Goal: Task Accomplishment & Management: Use online tool/utility

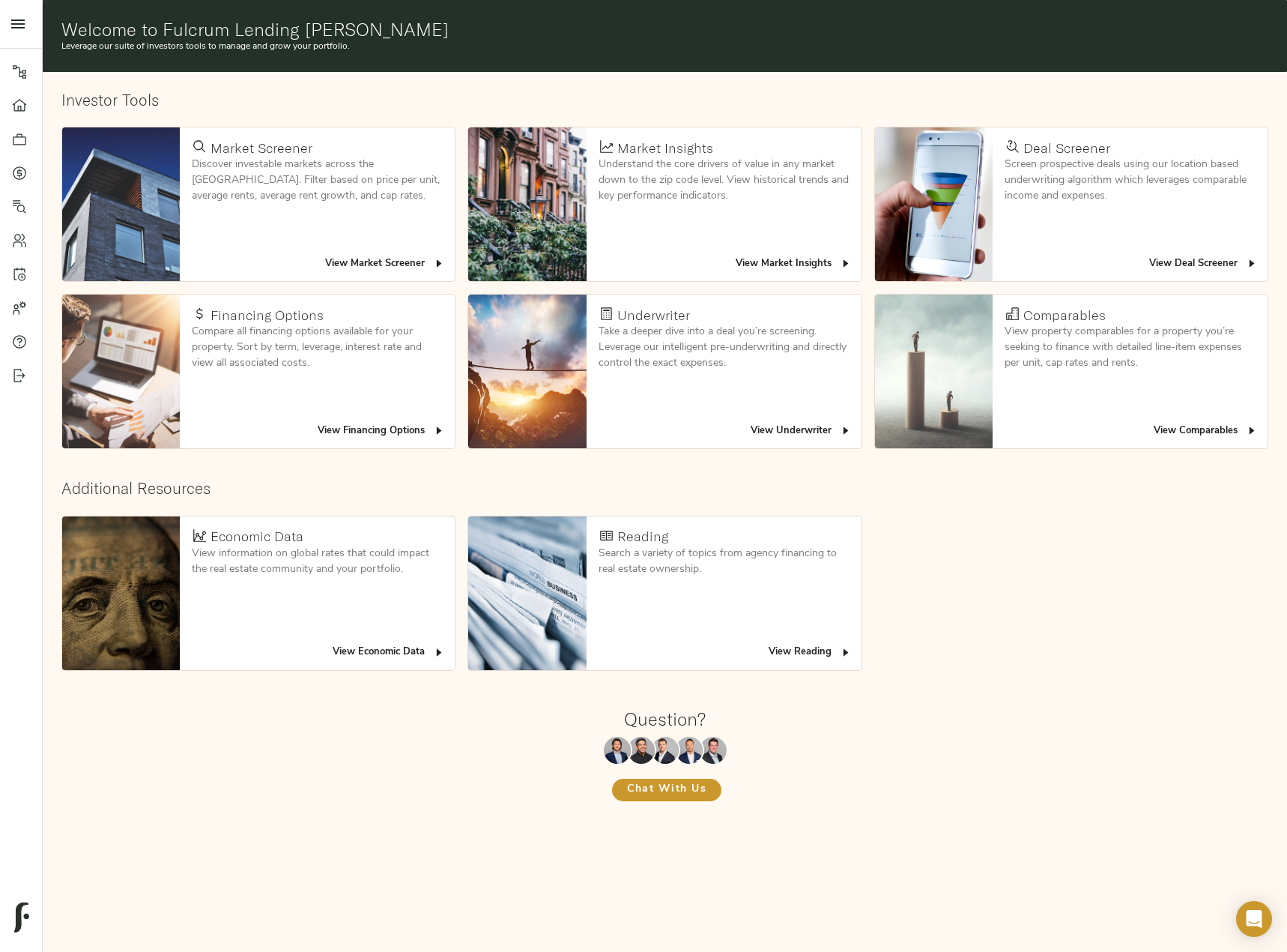
click at [10, 174] on link "Quotes" at bounding box center [21, 172] width 42 height 34
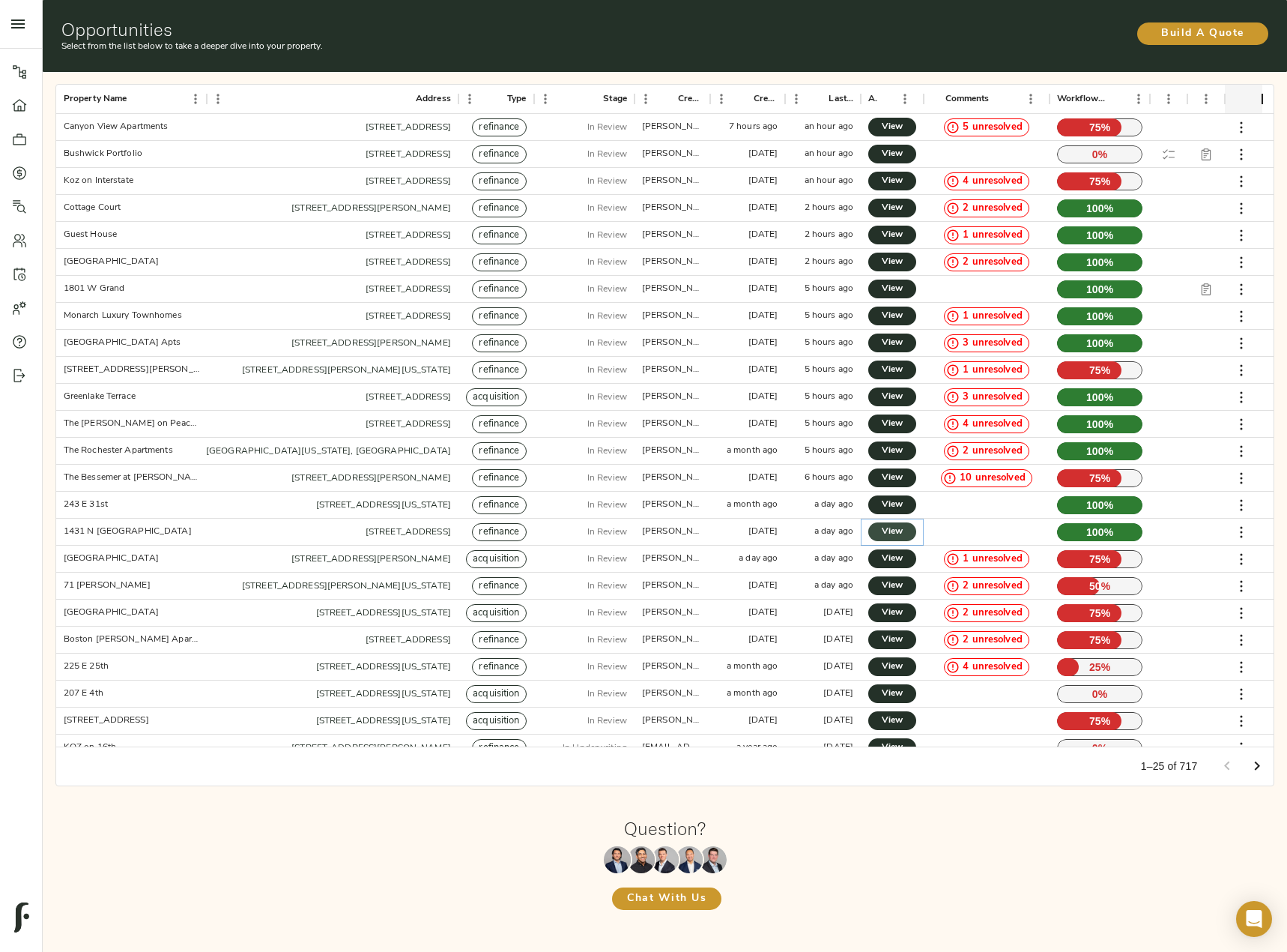
click at [898, 534] on span "View" at bounding box center [892, 531] width 18 height 16
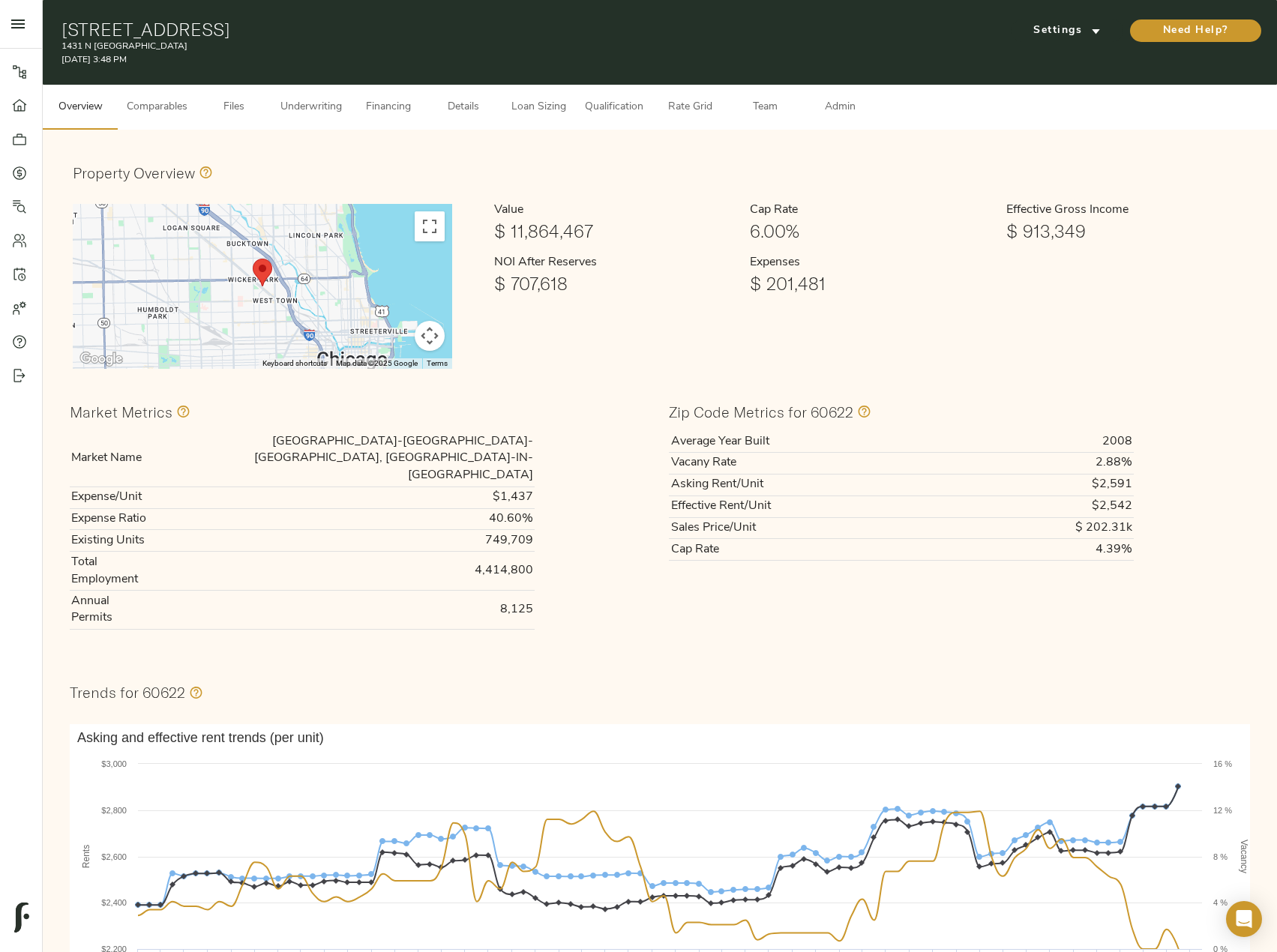
click at [157, 115] on span "Comparables" at bounding box center [157, 108] width 60 height 19
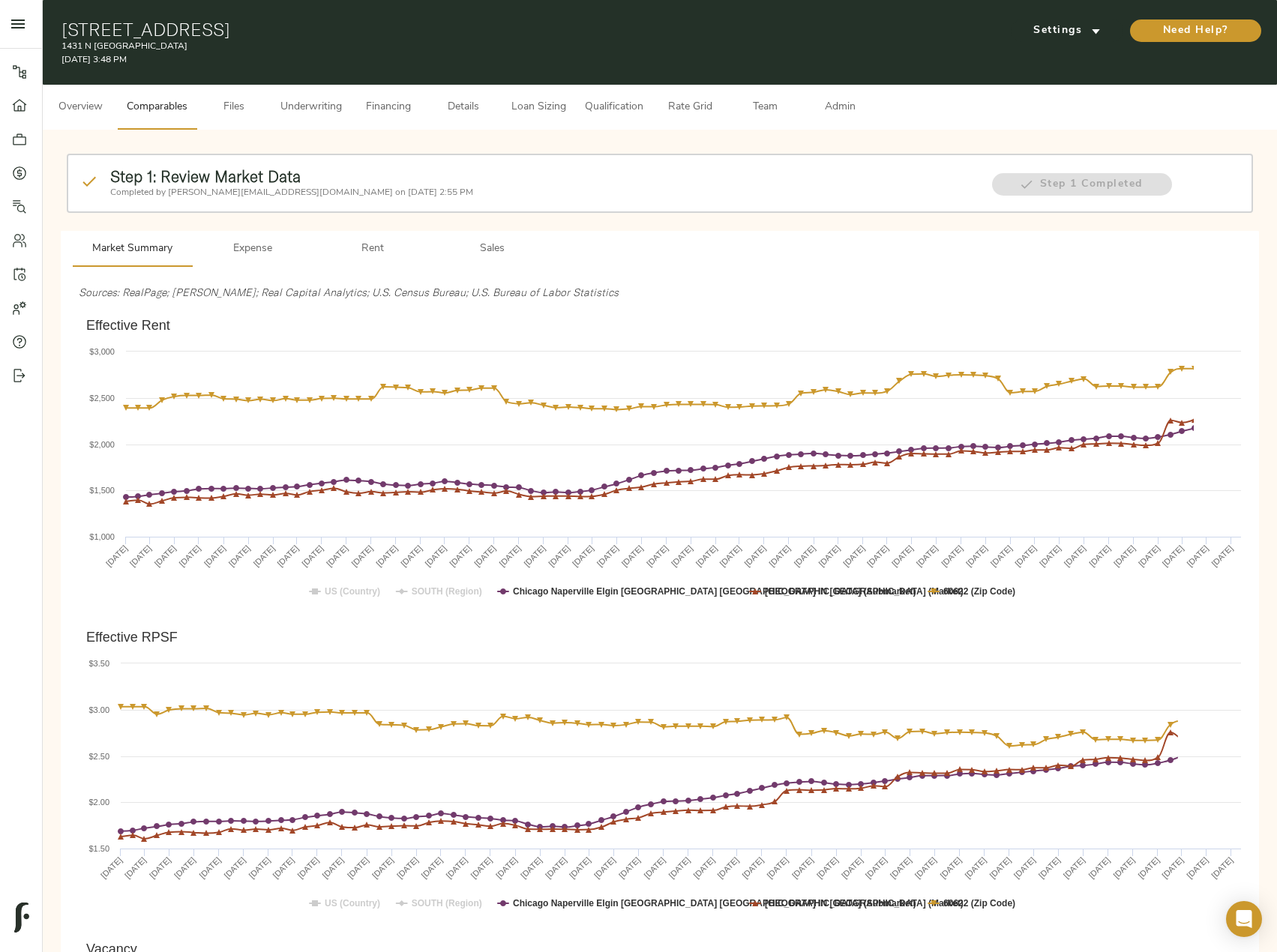
click at [368, 242] on span "Rent" at bounding box center [372, 249] width 102 height 19
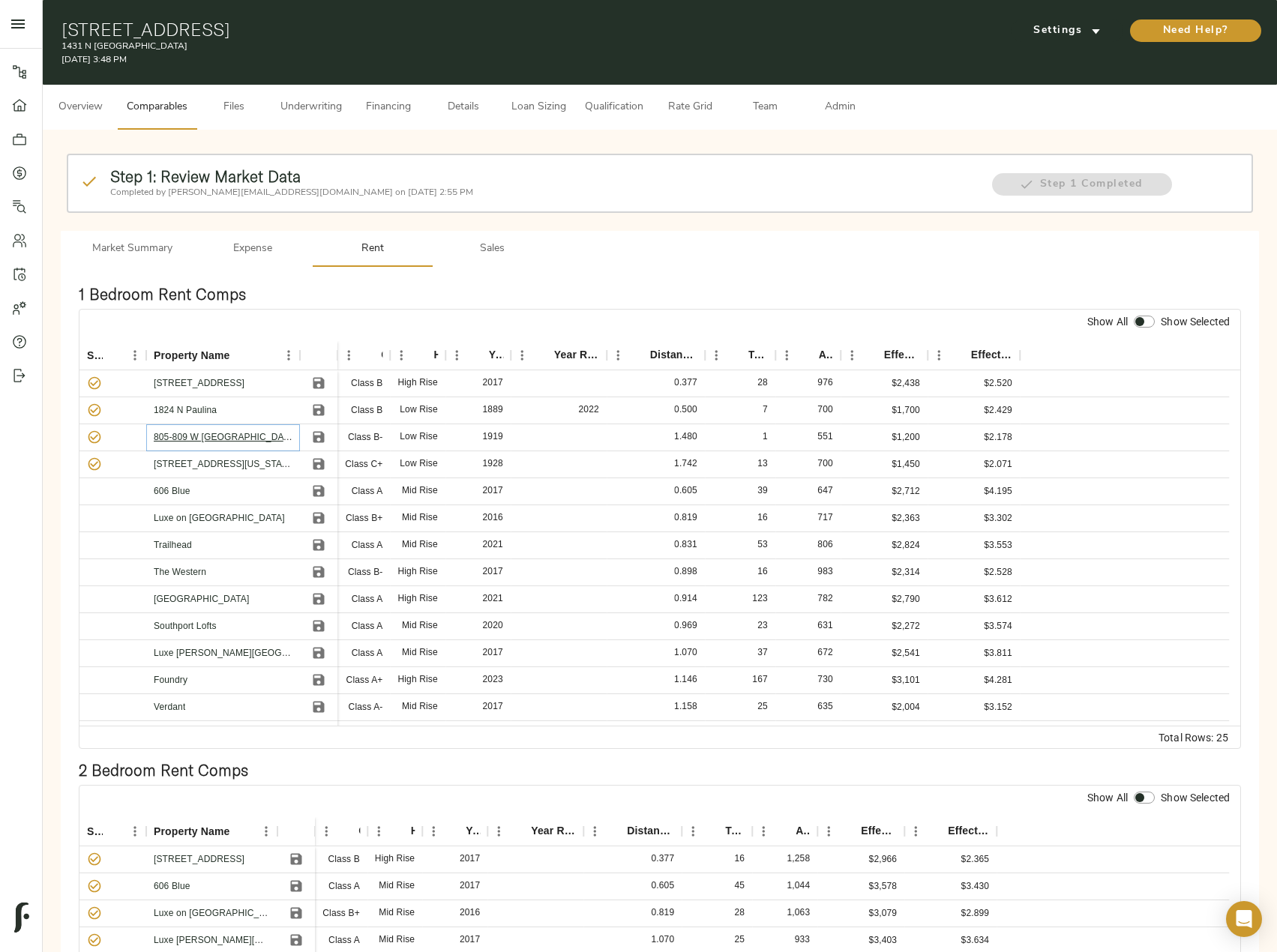
click at [204, 439] on link "805-809 W [GEOGRAPHIC_DATA]" at bounding box center [225, 436] width 143 height 11
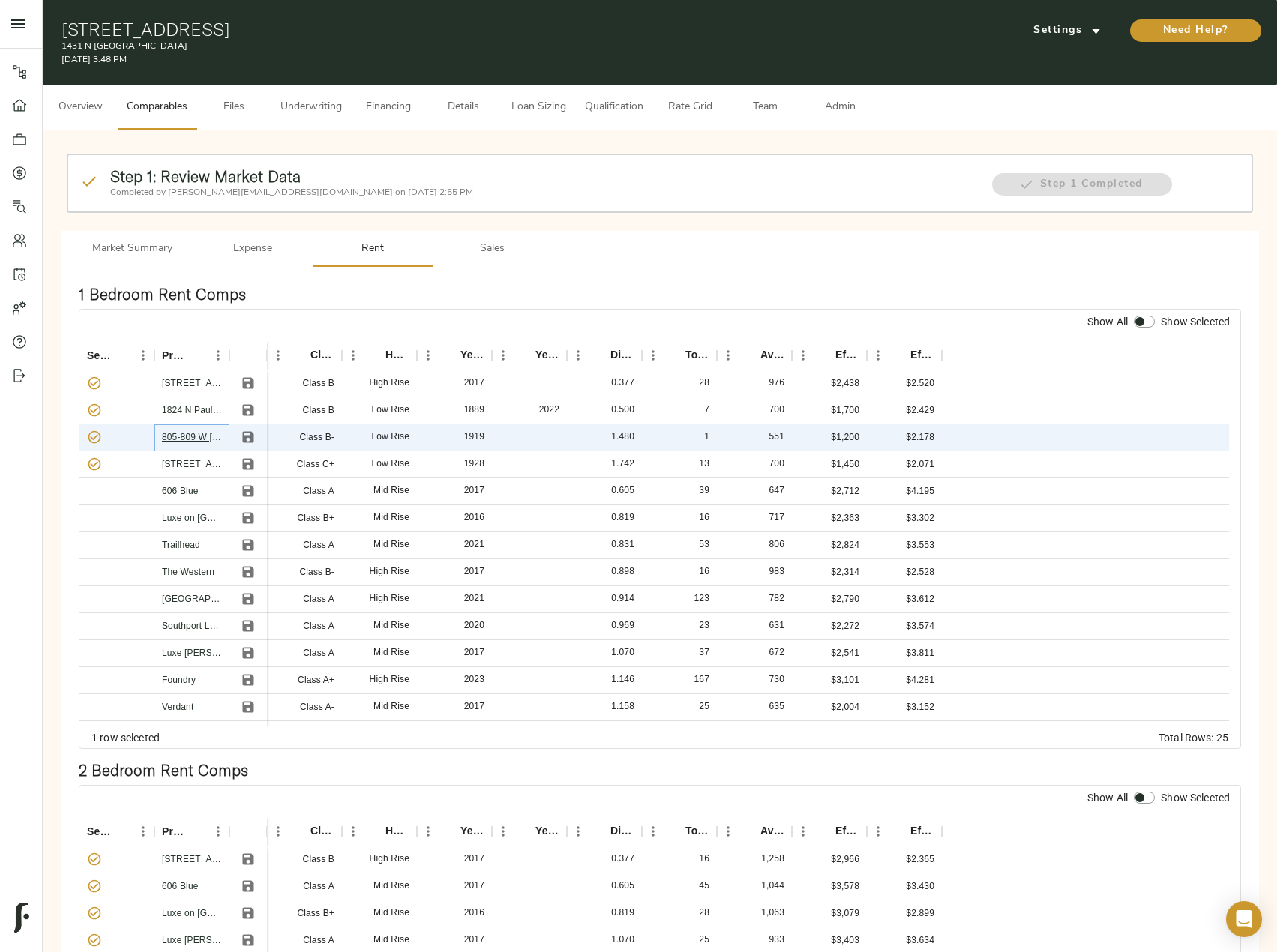
click at [185, 439] on link "805-809 W [GEOGRAPHIC_DATA]" at bounding box center [234, 436] width 143 height 11
click at [1080, 36] on span "Settings" at bounding box center [1067, 31] width 83 height 19
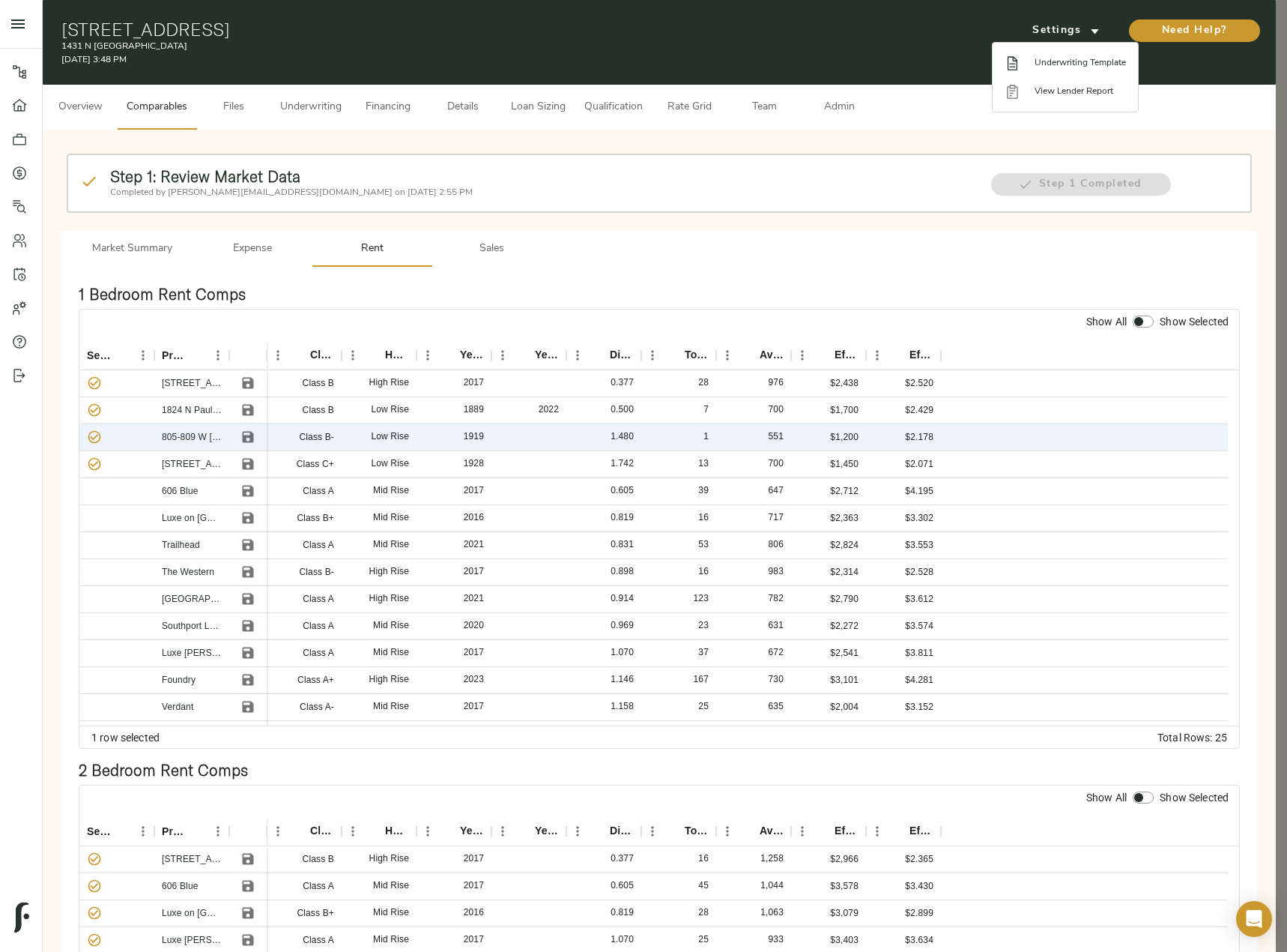
click at [1090, 60] on span "Underwriting Template" at bounding box center [1080, 63] width 91 height 13
click at [883, 270] on div at bounding box center [643, 476] width 1287 height 952
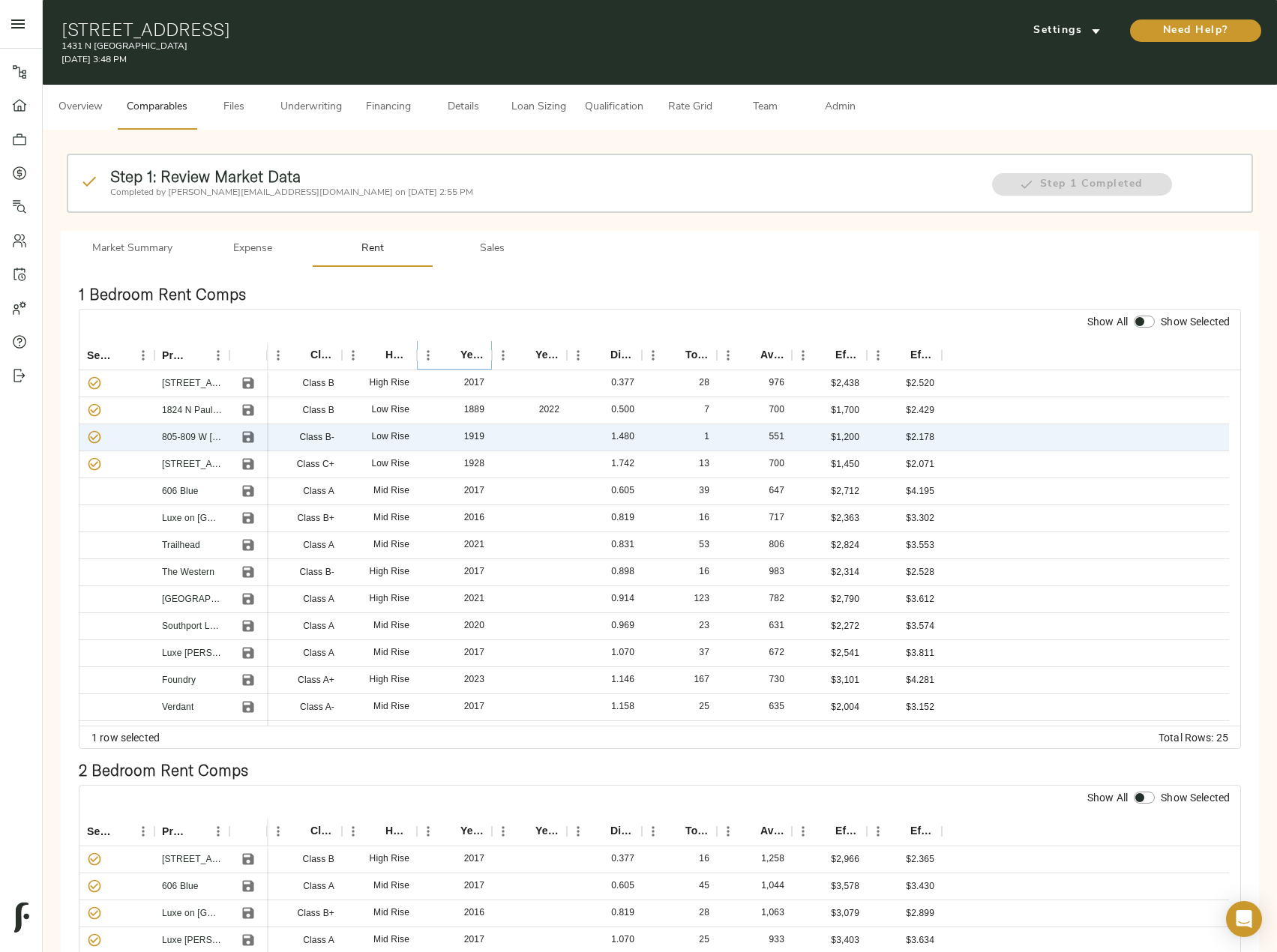
click at [446, 351] on icon "Sort" at bounding box center [450, 355] width 13 height 13
click at [604, 355] on icon "Sort" at bounding box center [600, 355] width 9 height 9
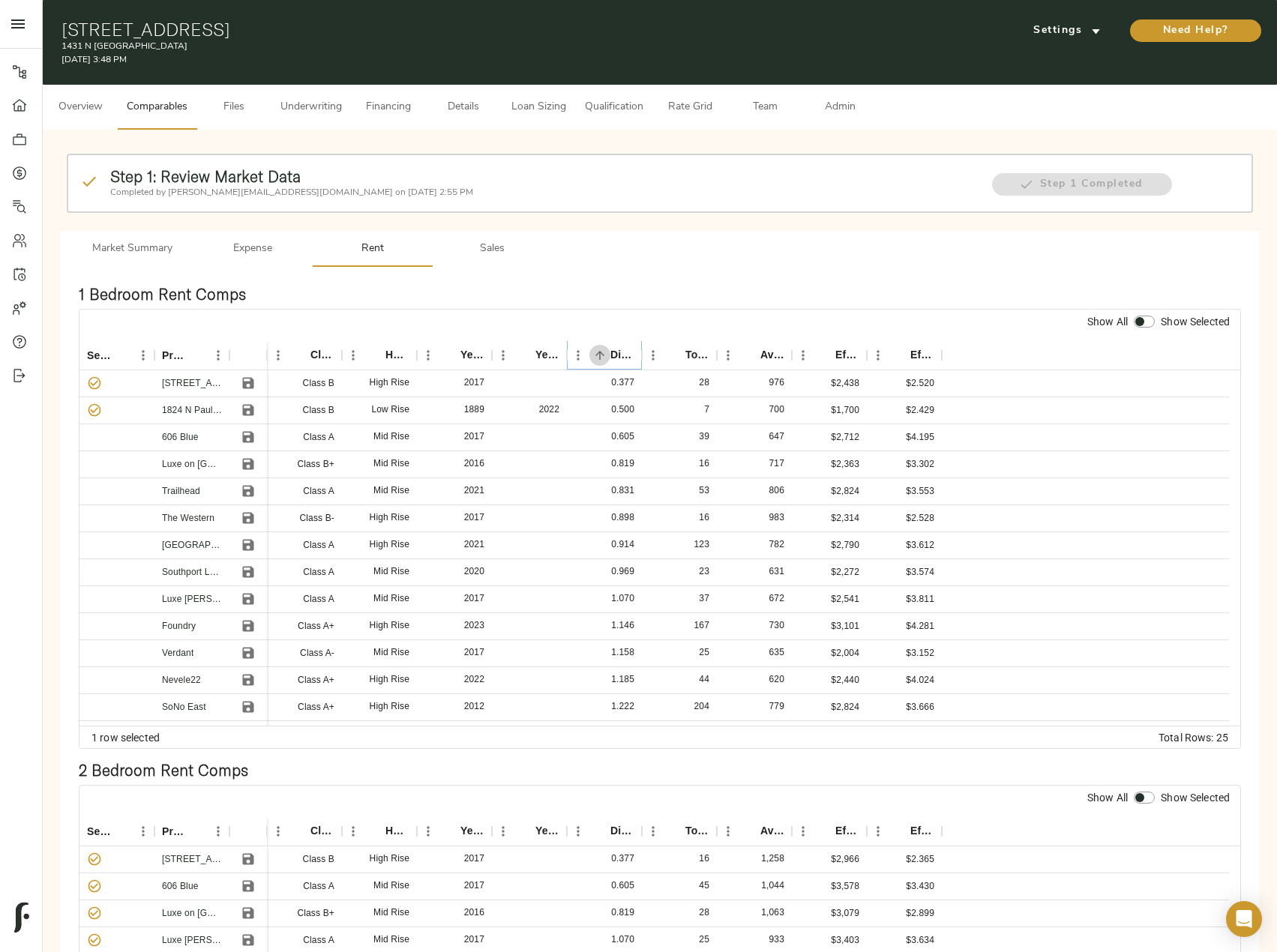
click at [604, 355] on icon "Sort" at bounding box center [600, 355] width 9 height 9
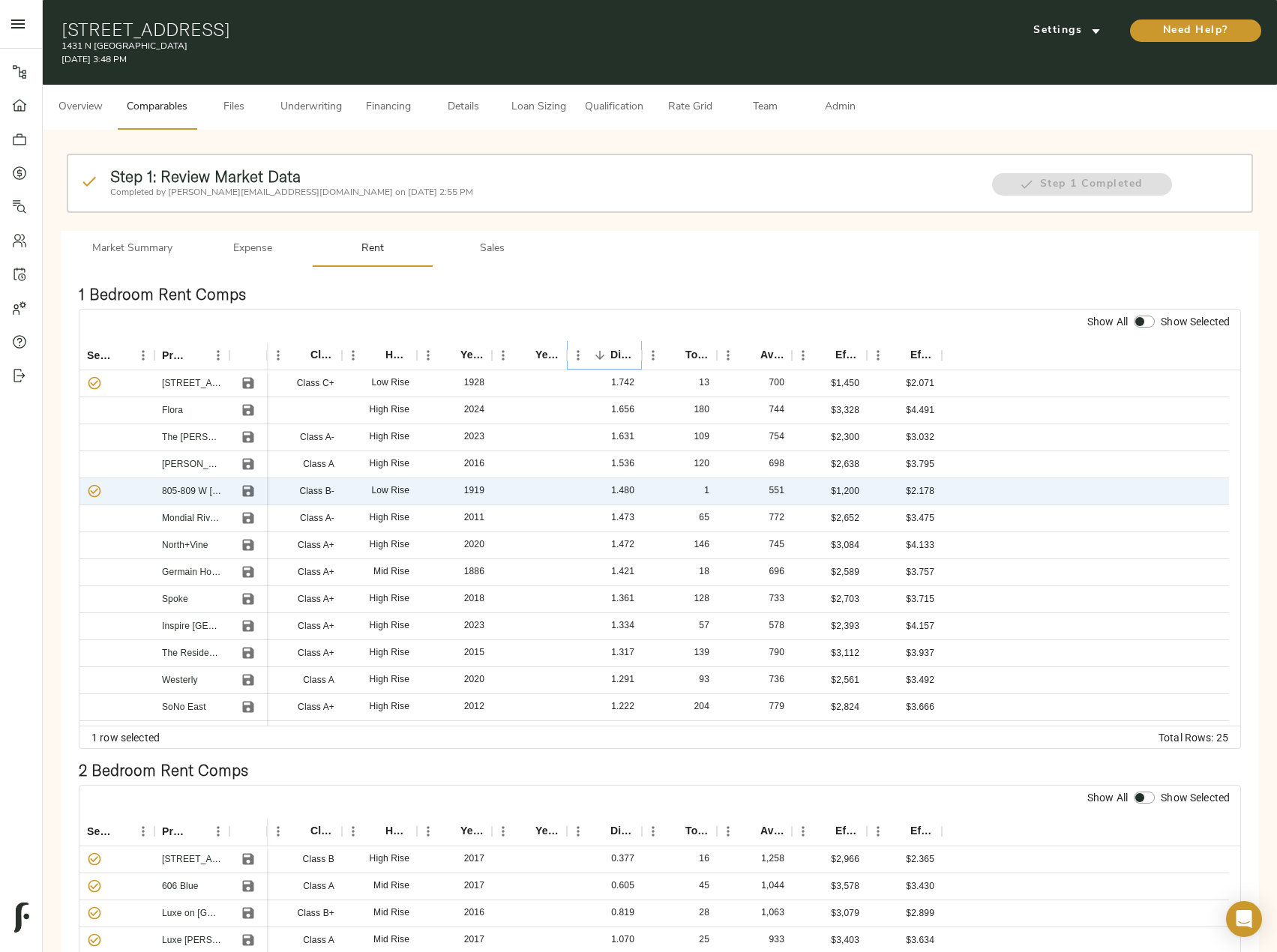
click at [600, 352] on icon "Sort" at bounding box center [600, 355] width 9 height 9
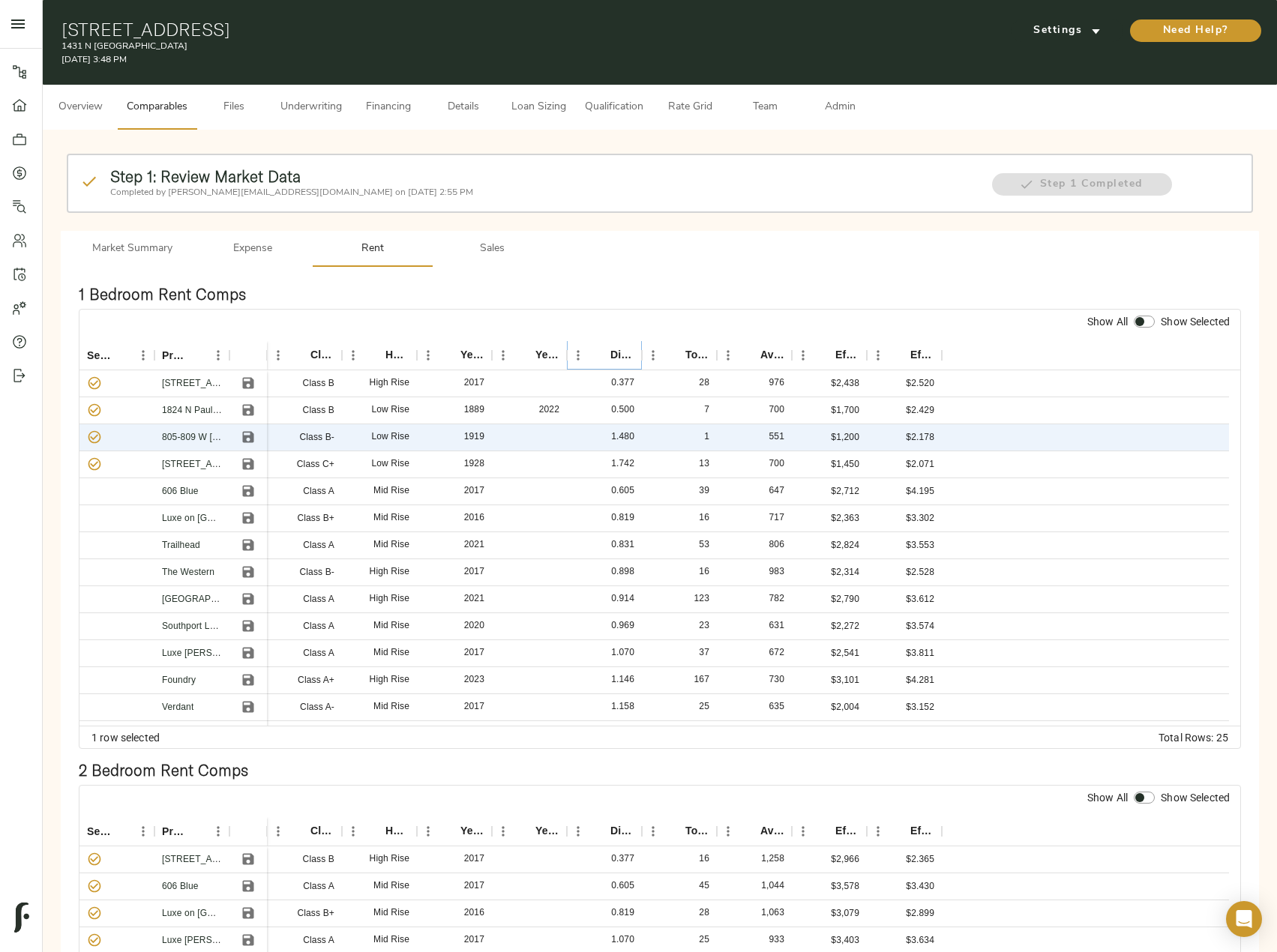
click at [600, 352] on icon "Sort" at bounding box center [600, 355] width 9 height 9
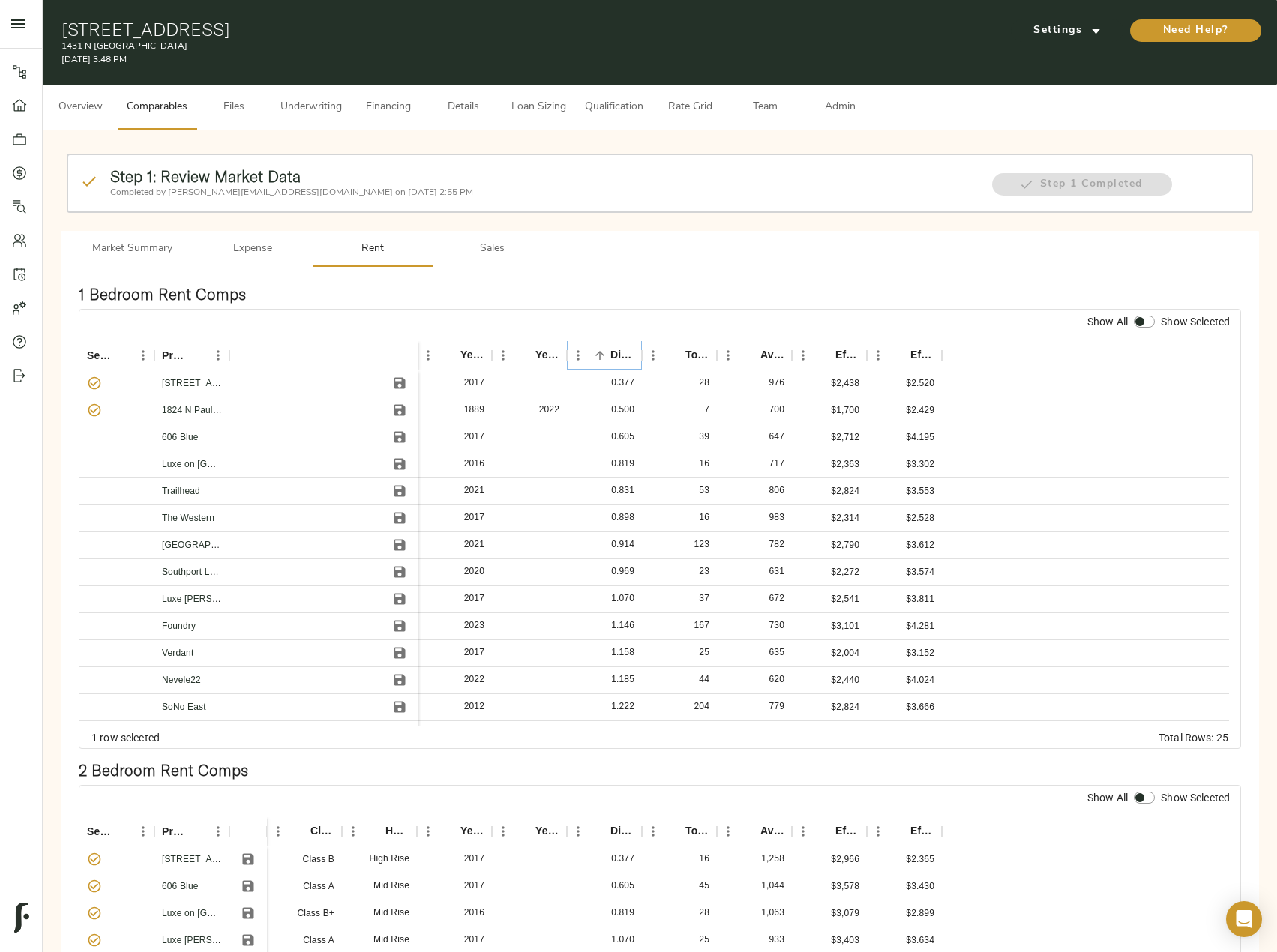
drag, startPoint x: 261, startPoint y: 353, endPoint x: 412, endPoint y: 358, distance: 151.1
click at [412, 358] on div at bounding box center [418, 355] width 18 height 29
